Goal: Information Seeking & Learning: Learn about a topic

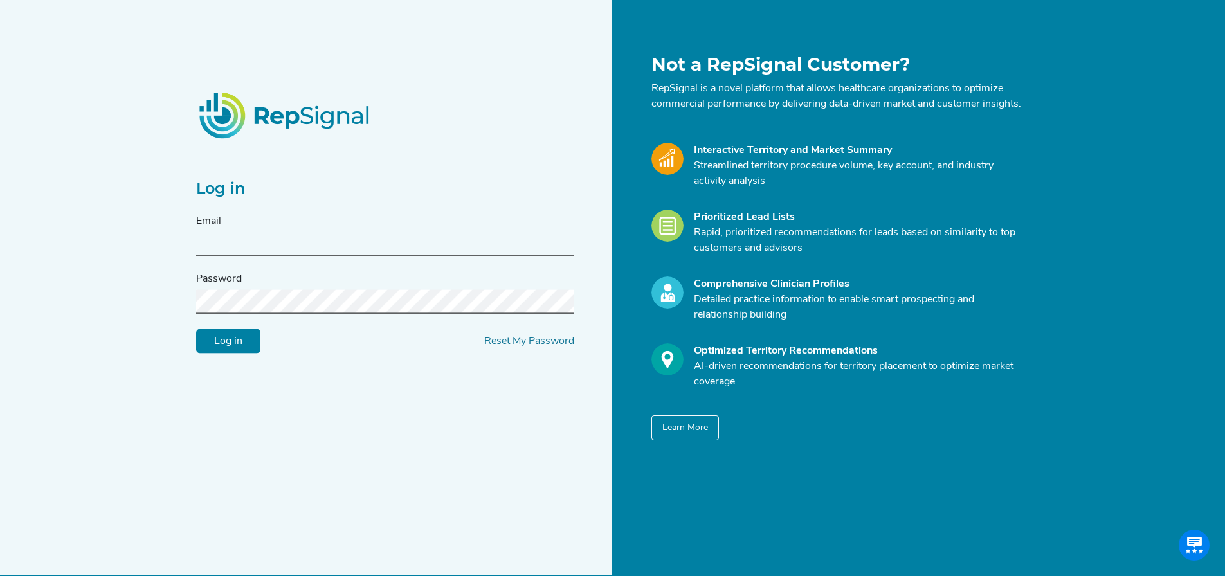
type input "[PERSON_NAME][EMAIL_ADDRESS][DOMAIN_NAME]"
click at [204, 349] on input "Log in" at bounding box center [228, 341] width 64 height 24
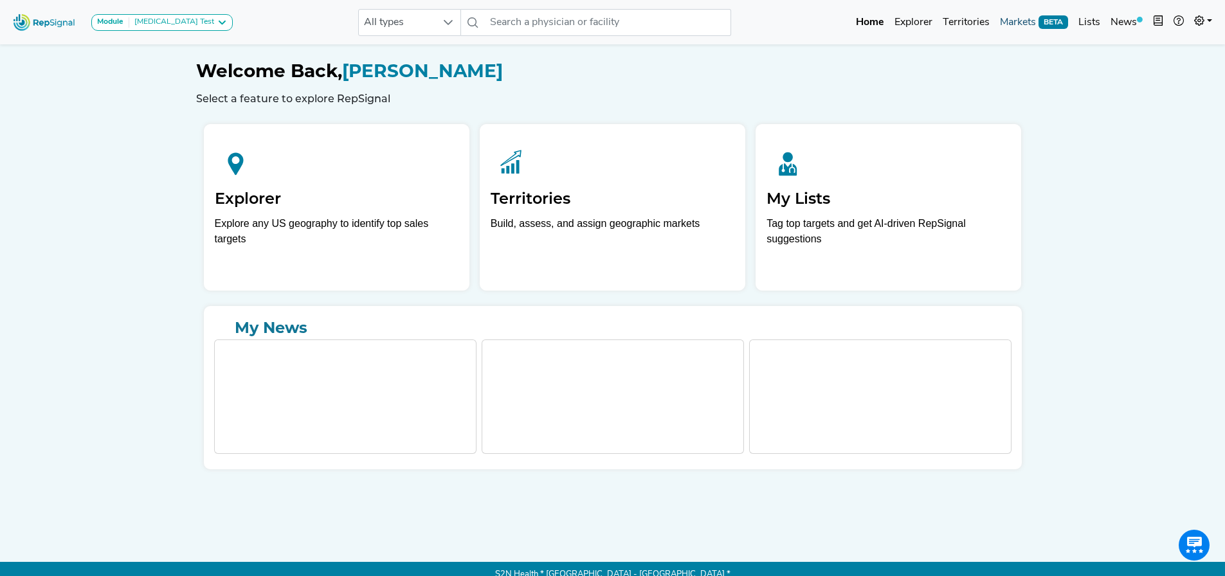
click at [1026, 28] on link "Markets BETA" at bounding box center [1033, 23] width 78 height 26
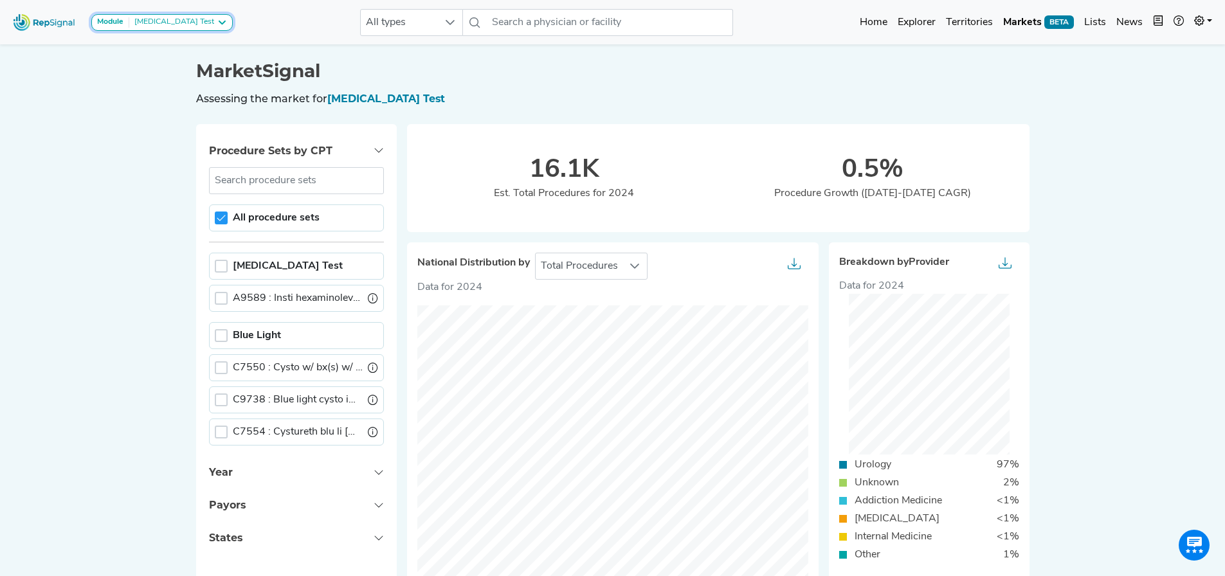
click at [148, 19] on div "[MEDICAL_DATA] Test" at bounding box center [171, 22] width 85 height 10
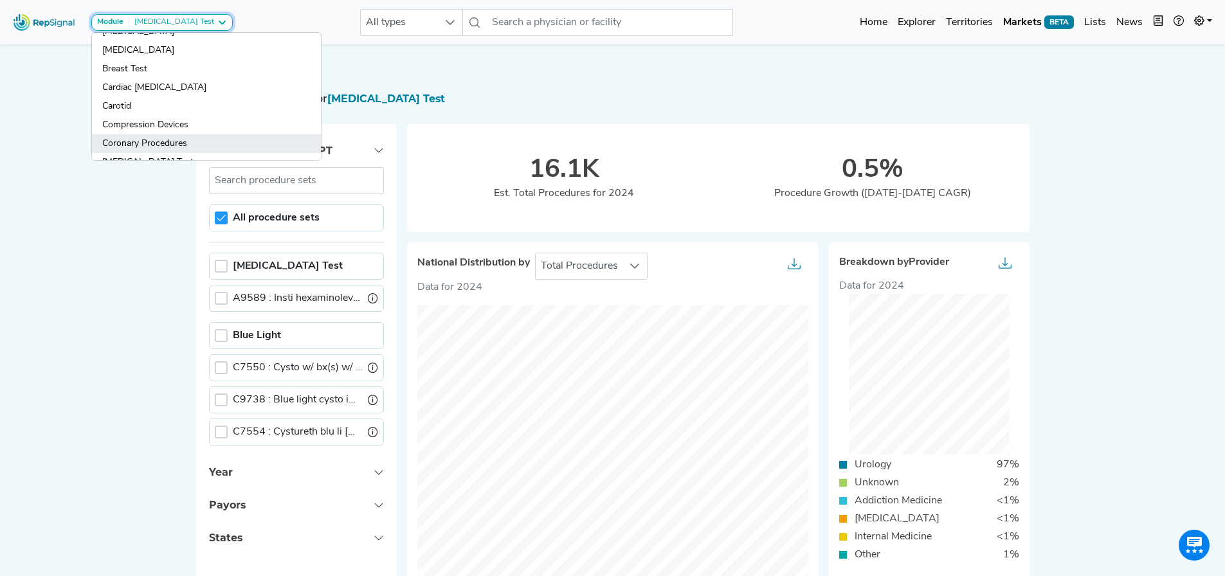
scroll to position [64, 0]
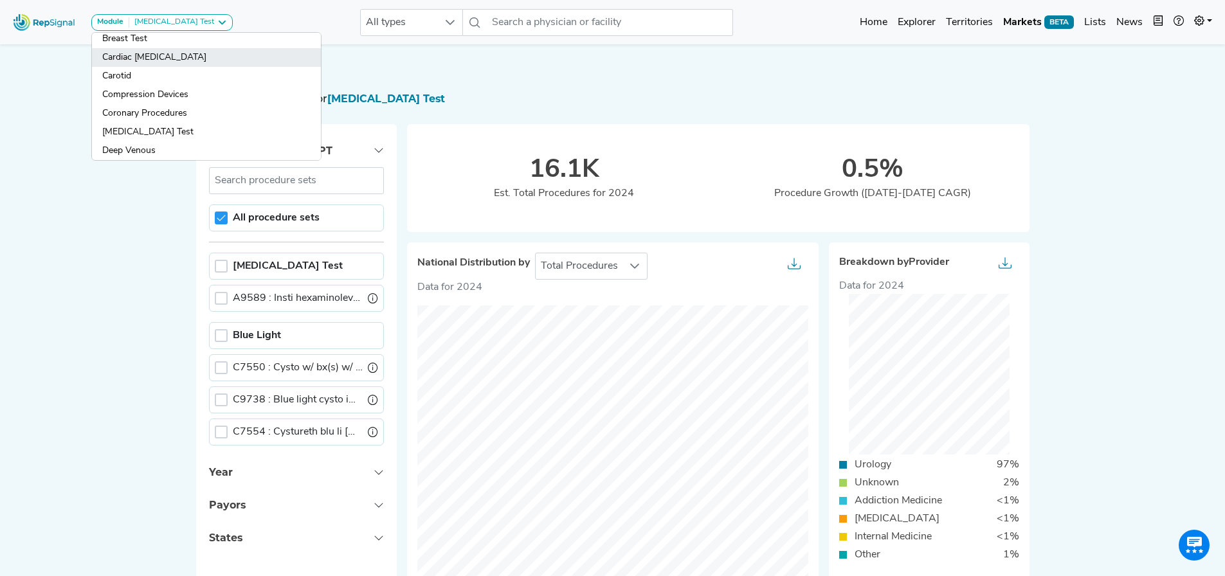
click at [134, 57] on link "Cardiac [MEDICAL_DATA]" at bounding box center [206, 57] width 229 height 19
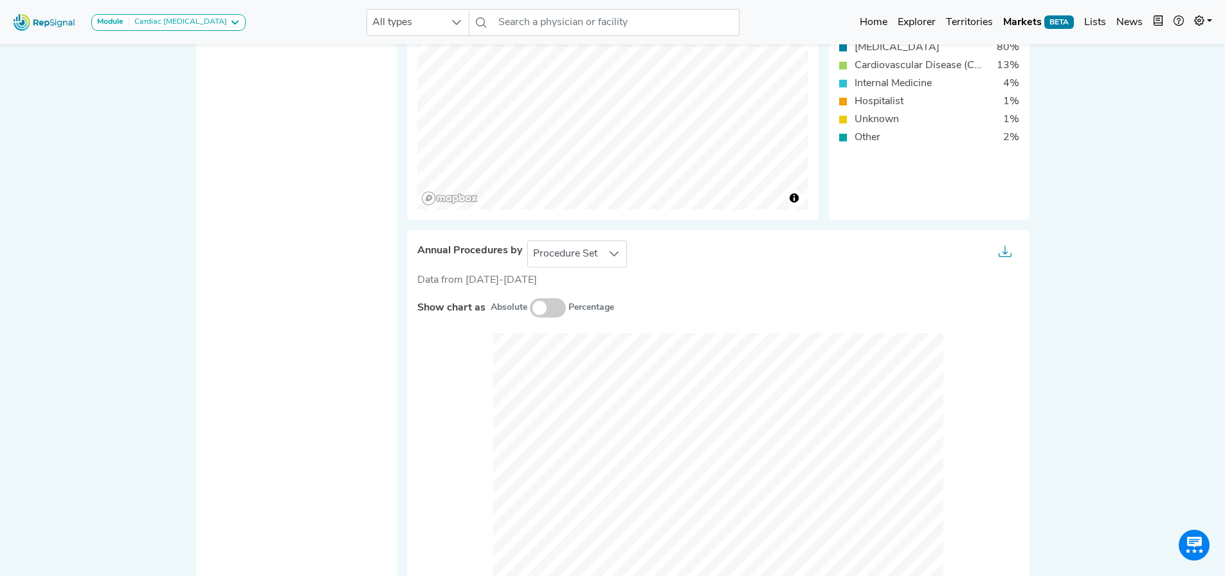
scroll to position [450, 0]
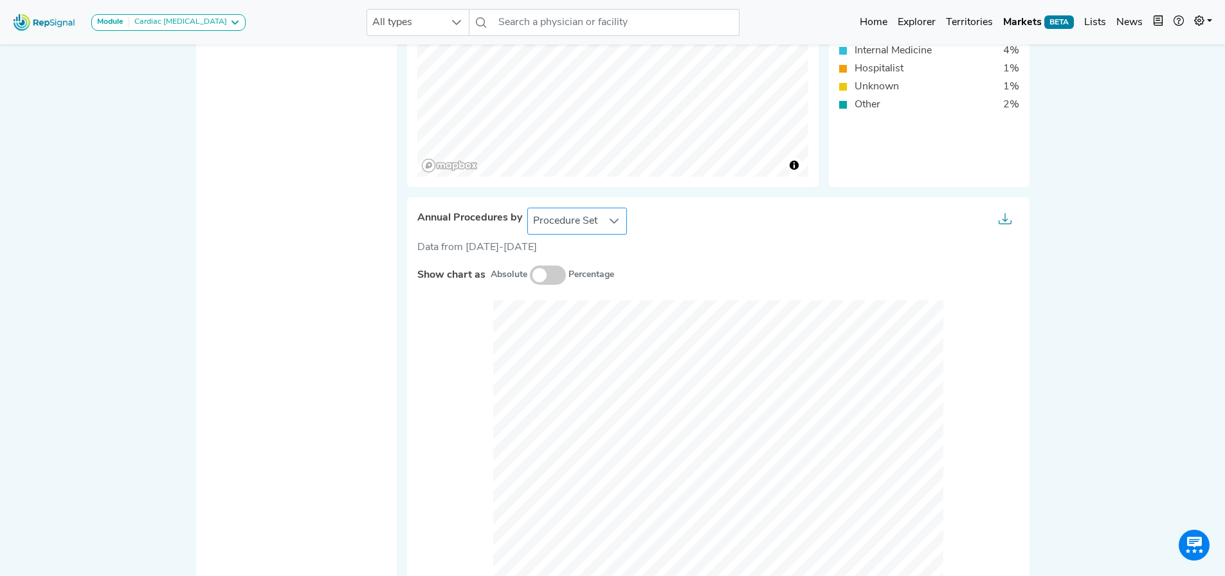
click at [590, 222] on span "Procedure Set" at bounding box center [565, 221] width 75 height 26
click at [595, 278] on li "Setting Of Care" at bounding box center [576, 278] width 100 height 26
click at [530, 276] on span at bounding box center [548, 274] width 36 height 19
click at [530, 276] on input "checkbox" at bounding box center [530, 276] width 0 height 0
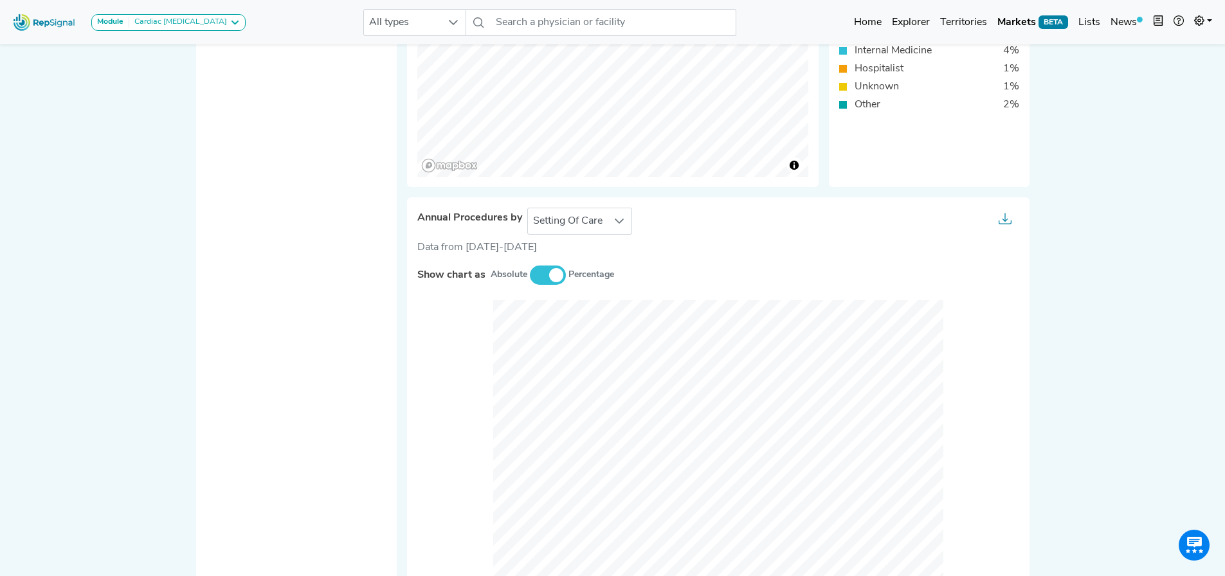
click at [531, 266] on span at bounding box center [548, 274] width 36 height 19
click at [530, 276] on input "checkbox" at bounding box center [530, 276] width 0 height 0
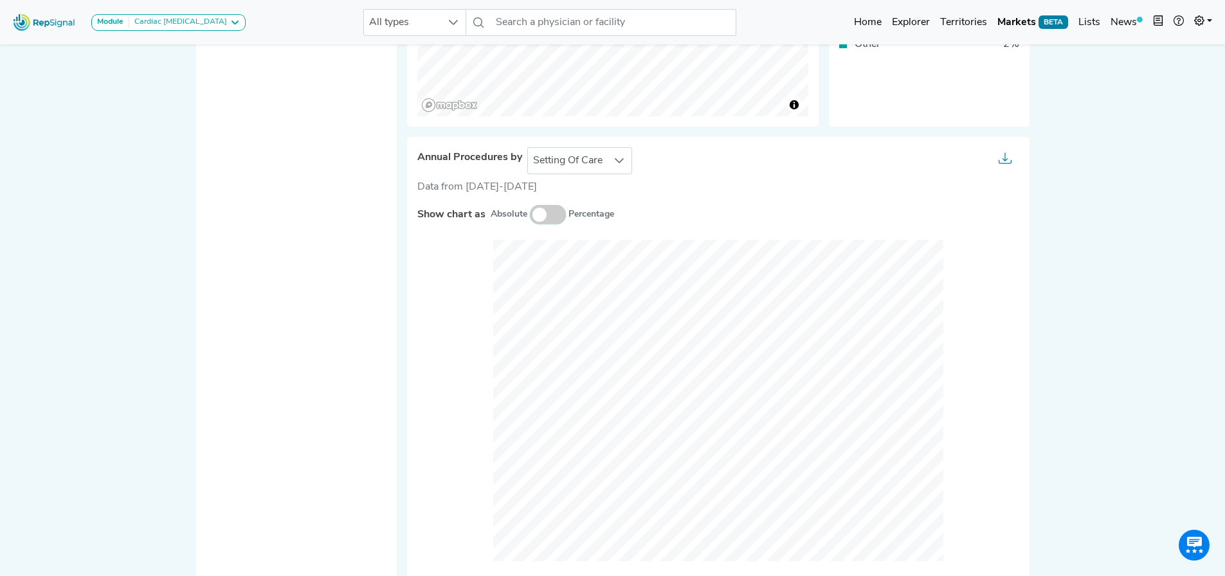
scroll to position [129, 10]
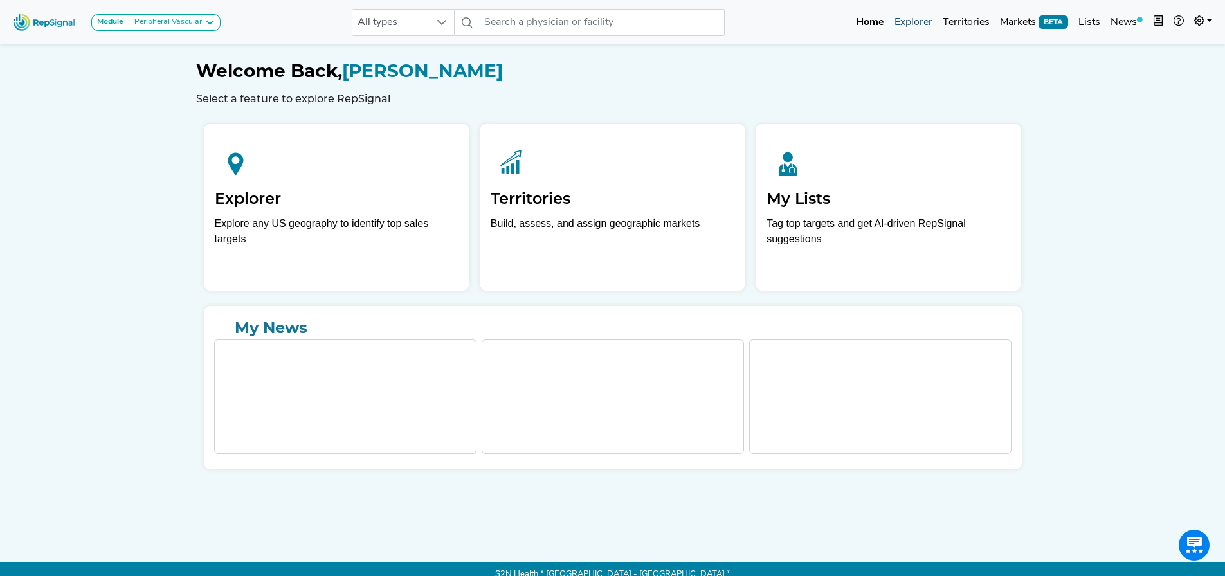
click at [922, 24] on link "Explorer" at bounding box center [913, 23] width 48 height 26
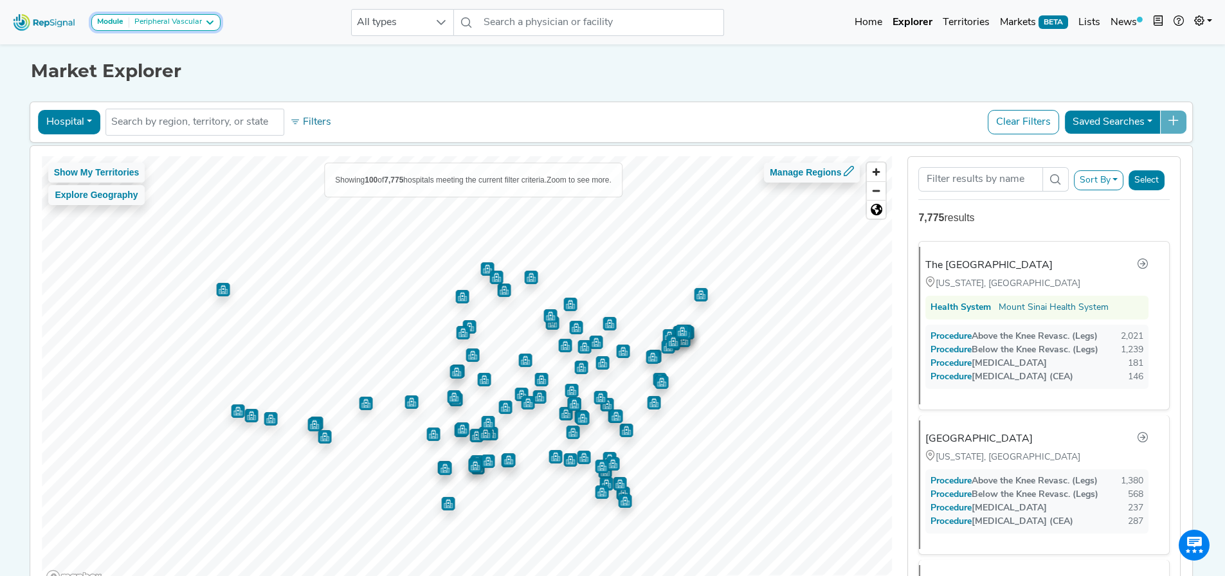
click at [199, 21] on div "Peripheral Vascular" at bounding box center [165, 22] width 73 height 10
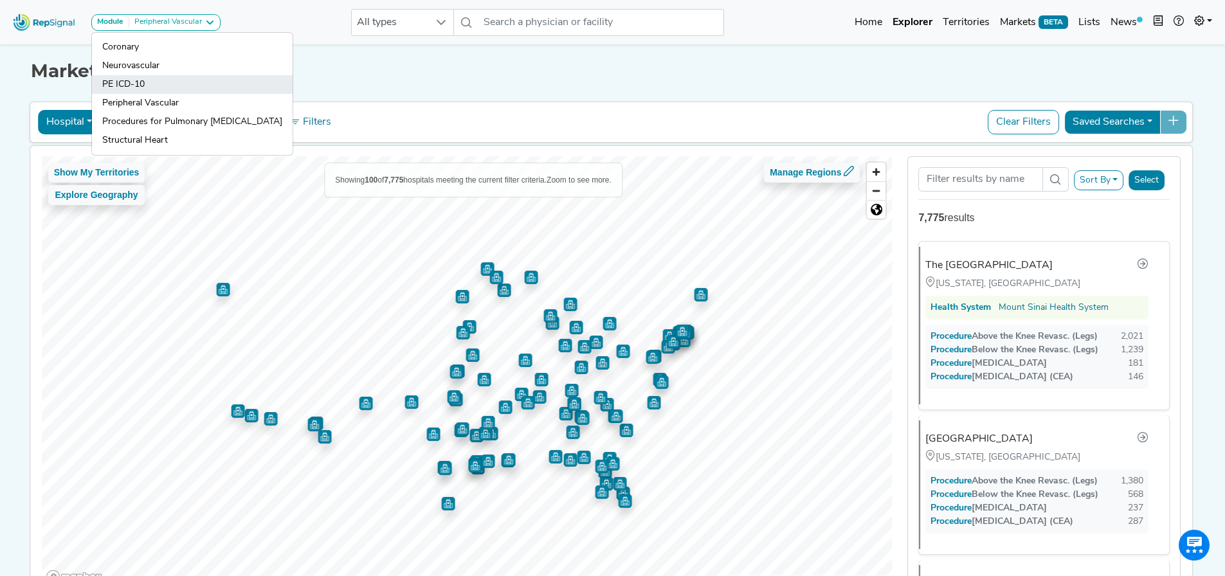
click at [143, 84] on link "PE ICD-10" at bounding box center [192, 84] width 201 height 19
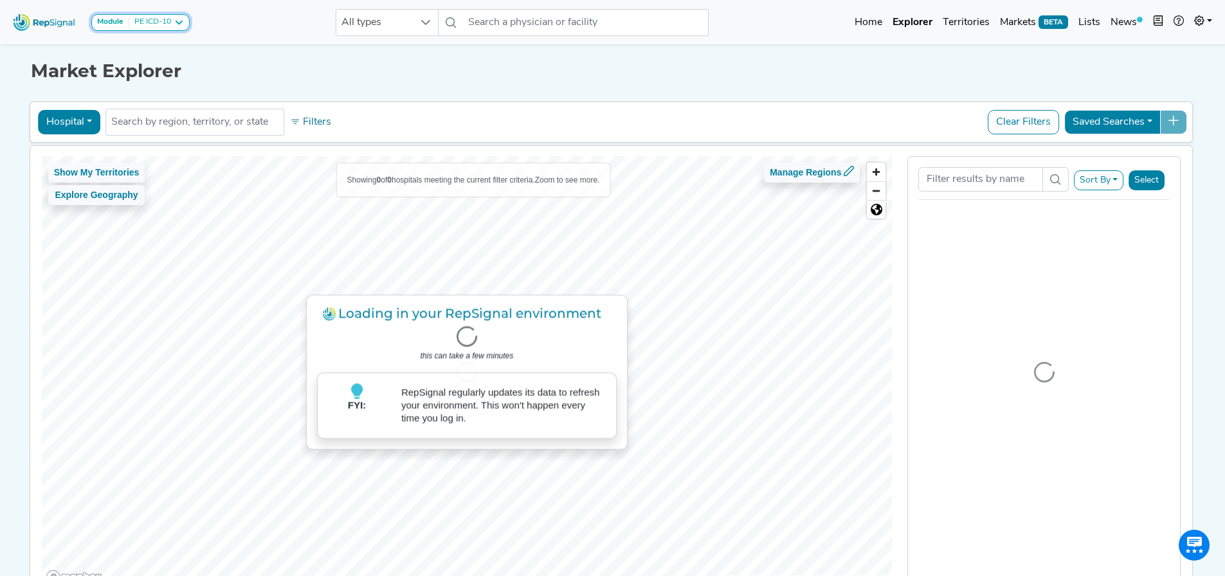
click at [145, 17] on div "PE ICD-10" at bounding box center [150, 22] width 42 height 10
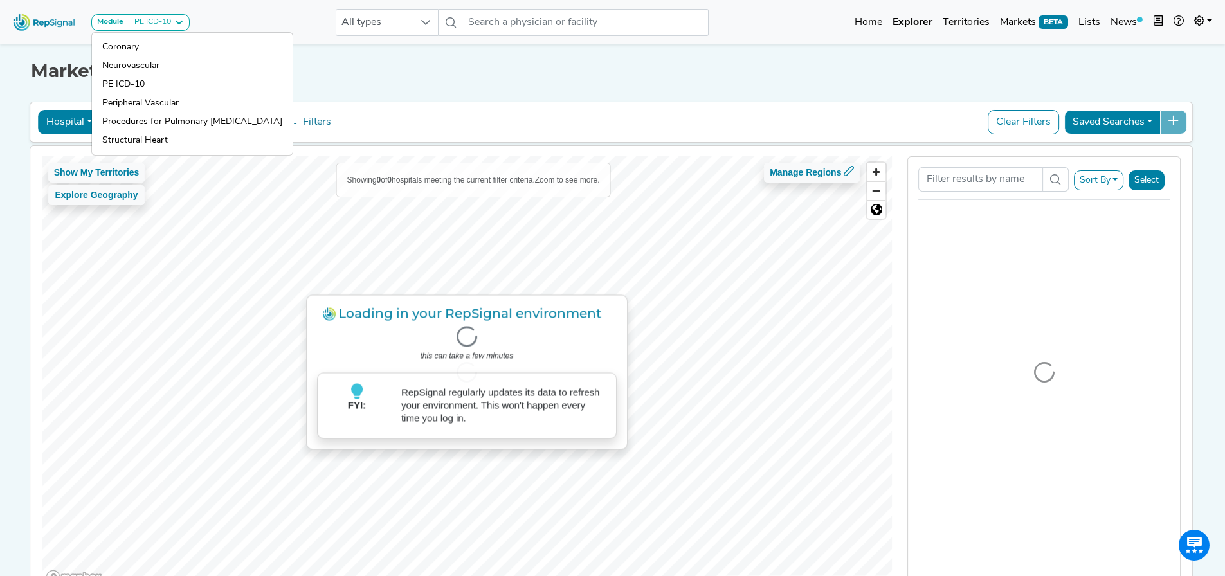
click at [354, 89] on div "Market Explorer Hospital Physician Hospital ASC Office Health System No results…" at bounding box center [612, 320] width 848 height 558
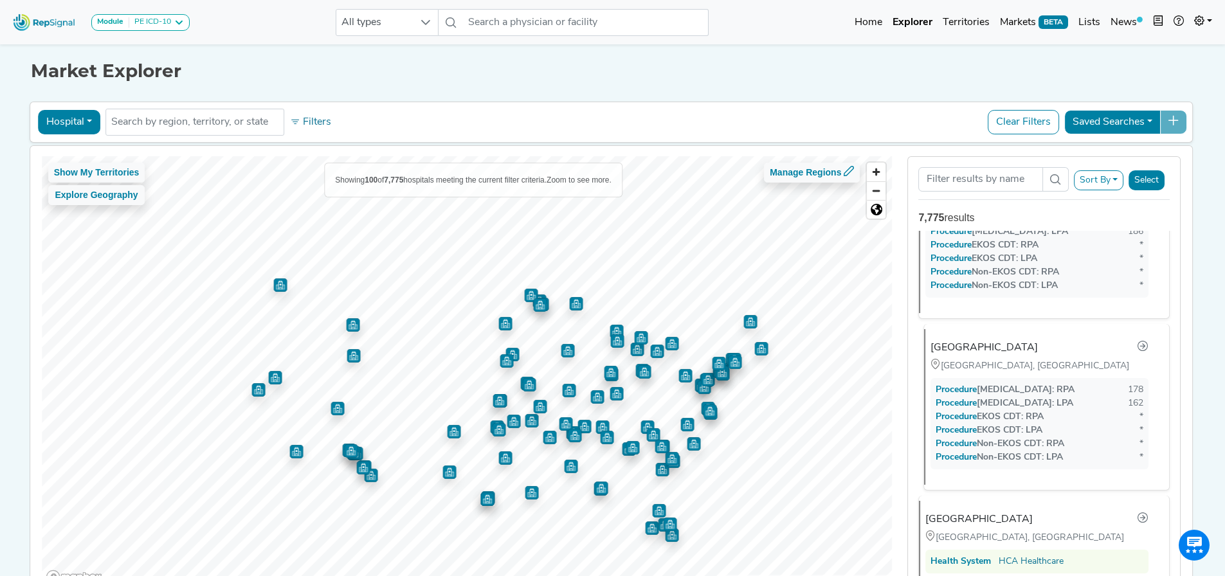
scroll to position [450, 0]
